Goal: Navigation & Orientation: Find specific page/section

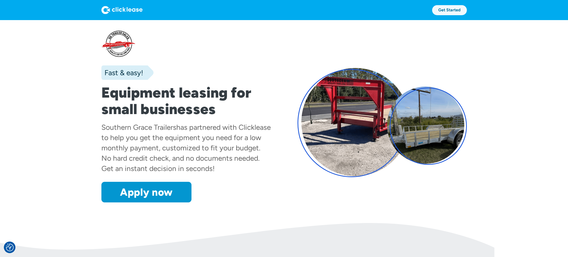
click at [450, 11] on link "Get Started" at bounding box center [449, 10] width 35 height 10
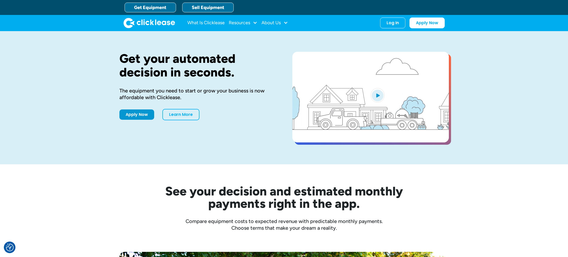
click at [208, 6] on link "Sell Equipment" at bounding box center [207, 8] width 51 height 10
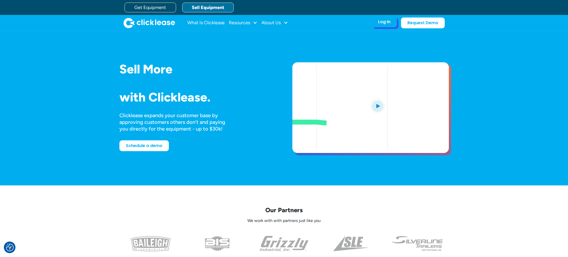
click at [383, 23] on div "Log In" at bounding box center [384, 21] width 12 height 5
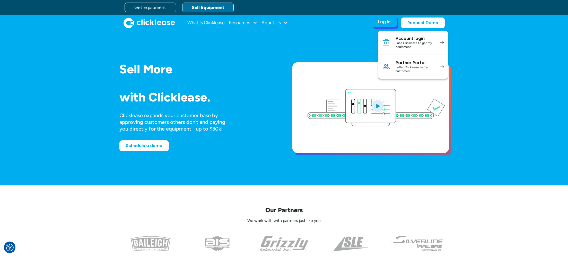
click at [413, 42] on div "I use Clicklease to get my equipment" at bounding box center [415, 45] width 39 height 8
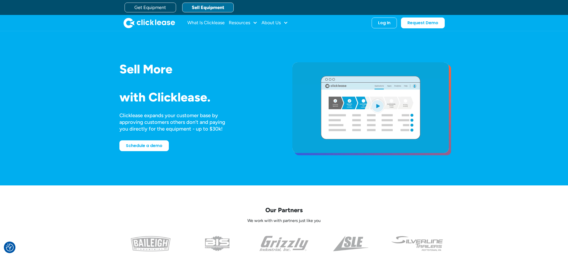
click at [175, 59] on div "Sell More Trailers Mowers Everything Welders Scrubbers Pizza Ovens Bandsaws 3D …" at bounding box center [284, 108] width 330 height 133
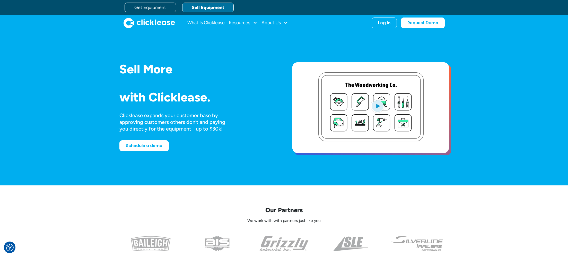
click at [203, 5] on link "Sell Equipment" at bounding box center [207, 8] width 51 height 10
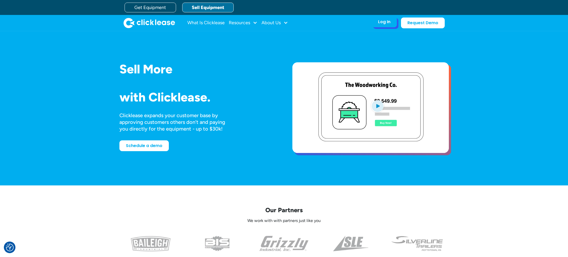
click at [384, 24] on div "Log In" at bounding box center [384, 21] width 12 height 5
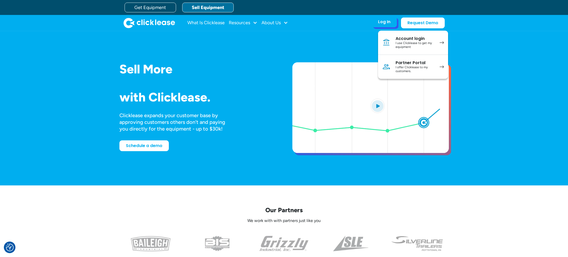
click at [398, 63] on div "Partner Portal" at bounding box center [415, 62] width 39 height 5
